Goal: Check status: Check status

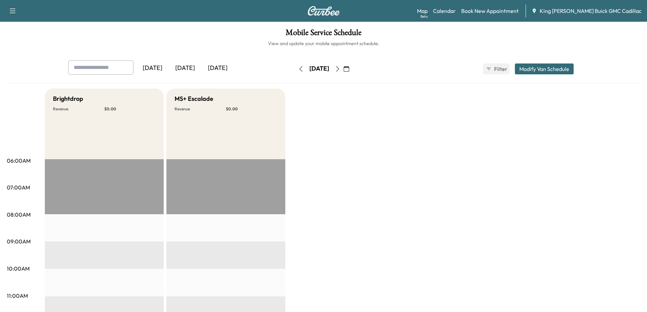
click at [192, 71] on div "[DATE]" at bounding box center [185, 68] width 33 height 16
click at [215, 67] on div "[DATE]" at bounding box center [217, 68] width 33 height 16
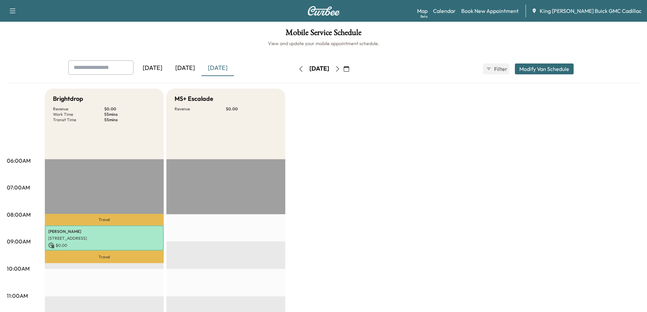
click at [340, 66] on icon "button" at bounding box center [337, 68] width 5 height 5
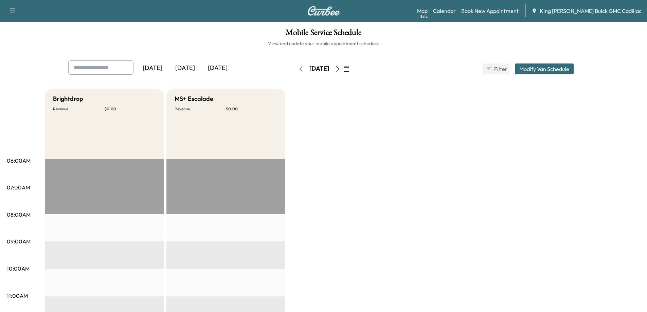
click at [295, 71] on button "button" at bounding box center [301, 68] width 12 height 11
